Goal: Task Accomplishment & Management: Use online tool/utility

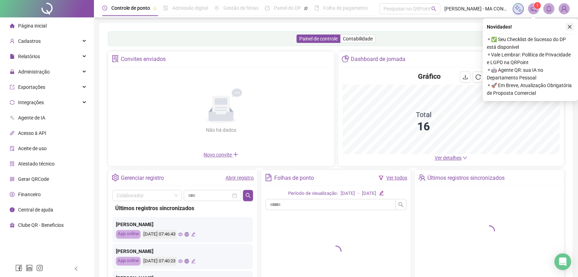
click at [569, 29] on icon "close" at bounding box center [570, 26] width 5 height 5
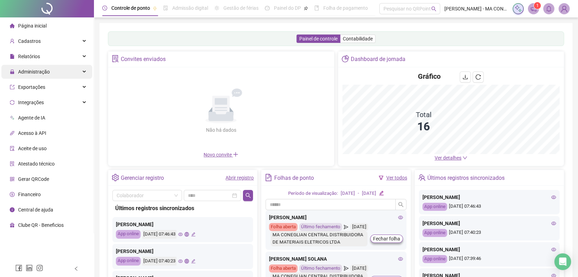
click at [75, 68] on div "Administração" at bounding box center [46, 72] width 91 height 14
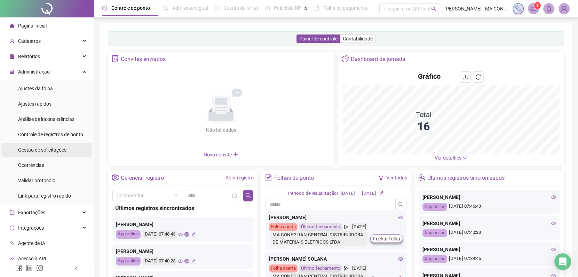
click at [78, 145] on li "Gestão de solicitações" at bounding box center [46, 150] width 91 height 14
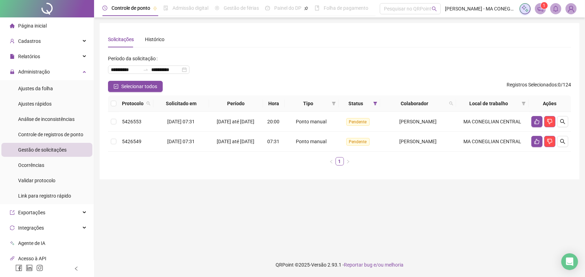
click at [117, 104] on th at bounding box center [113, 103] width 11 height 16
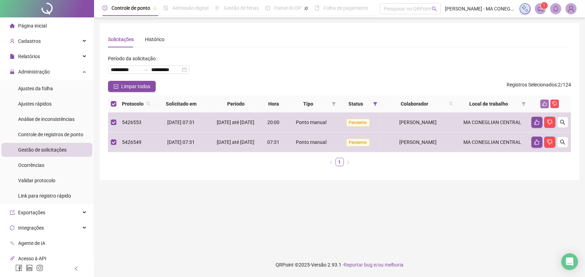
click at [544, 106] on icon "like" at bounding box center [544, 103] width 5 height 5
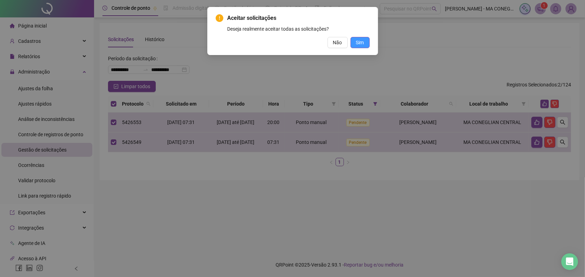
click at [364, 42] on button "Sim" at bounding box center [359, 42] width 19 height 11
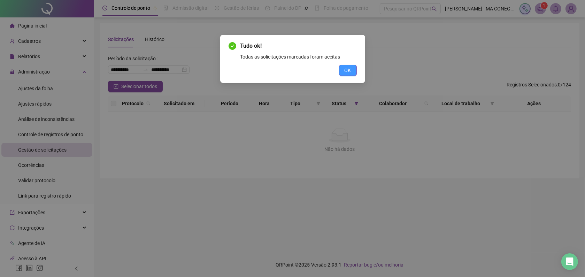
click at [348, 71] on span "OK" at bounding box center [347, 71] width 7 height 8
